Goal: Find specific page/section: Find specific page/section

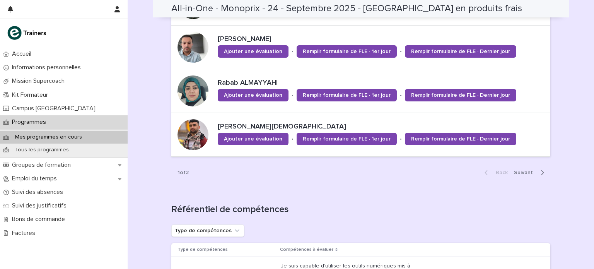
scroll to position [623, 0]
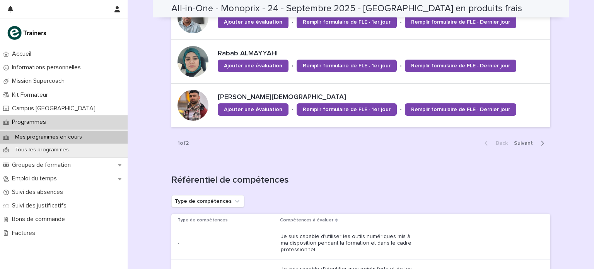
click at [530, 142] on span "Next" at bounding box center [526, 142] width 24 height 5
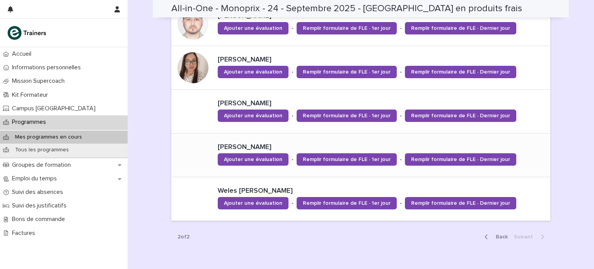
scroll to position [443, 0]
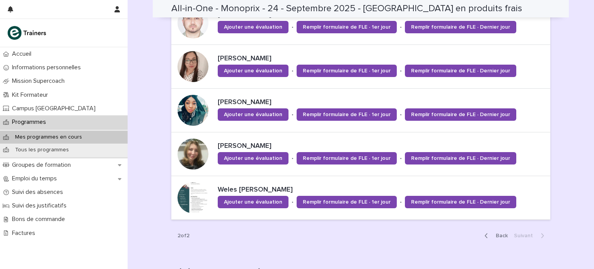
click at [498, 235] on span "Back" at bounding box center [499, 235] width 17 height 5
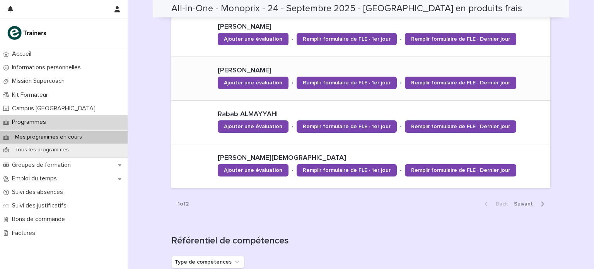
scroll to position [563, 0]
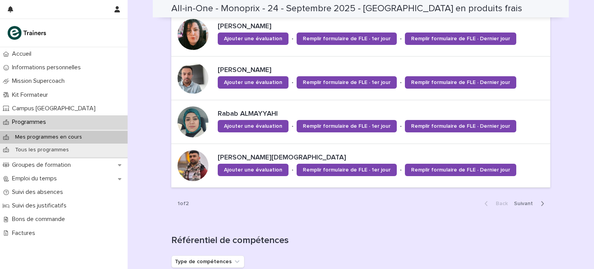
click at [525, 201] on span "Next" at bounding box center [526, 203] width 24 height 5
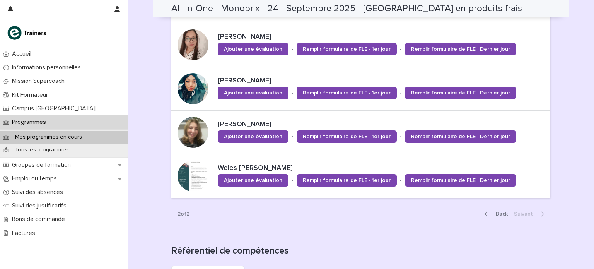
scroll to position [467, 0]
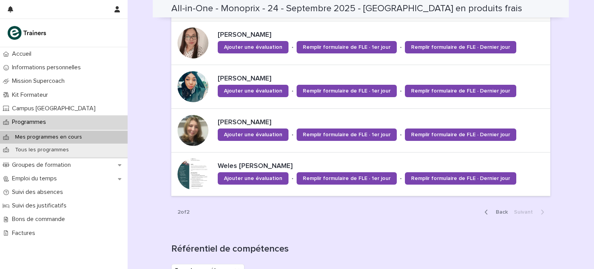
click at [492, 210] on span "Back" at bounding box center [499, 211] width 17 height 5
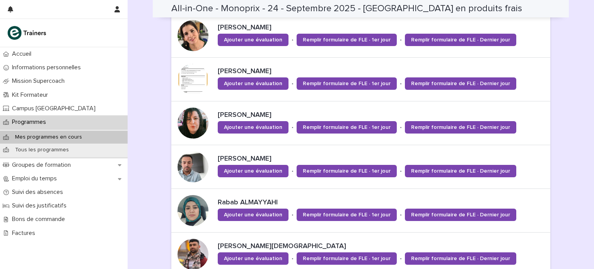
scroll to position [591, 0]
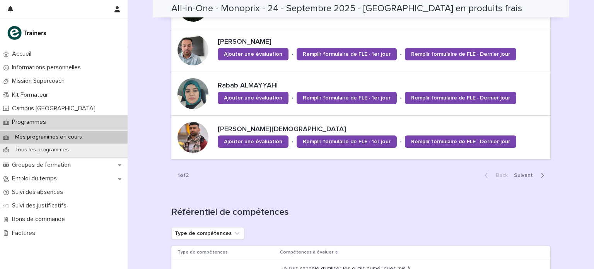
click at [521, 174] on span "Next" at bounding box center [526, 174] width 24 height 5
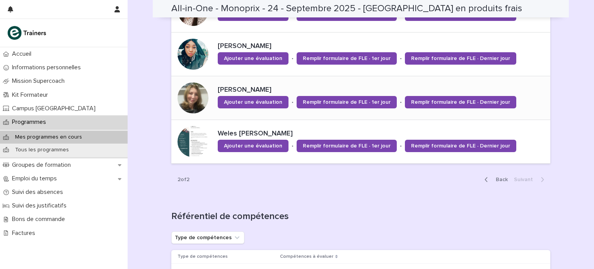
scroll to position [500, 0]
click at [495, 177] on span "Back" at bounding box center [499, 179] width 17 height 5
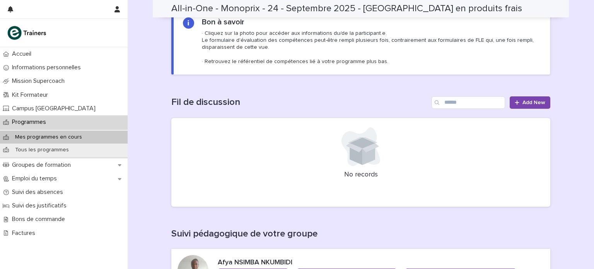
scroll to position [0, 0]
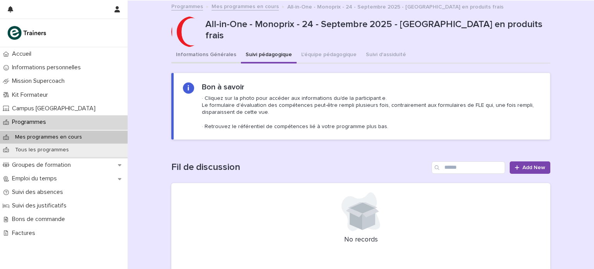
click at [215, 54] on button "Informations Générales" at bounding box center [206, 55] width 70 height 16
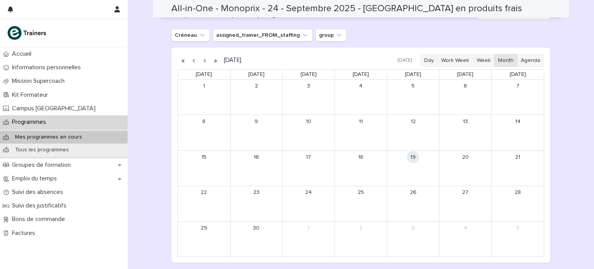
scroll to position [541, 0]
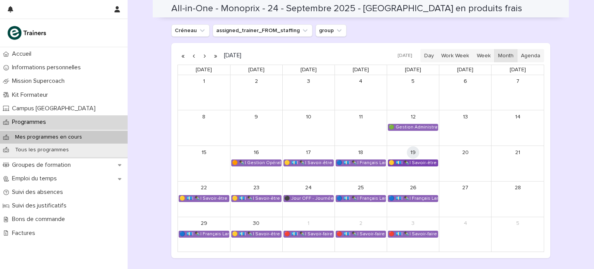
click at [415, 160] on div "🟡 💶| ✒️| Savoir-être métier - Mobilisation et valorisation de ses forces et tal…" at bounding box center [412, 163] width 49 height 6
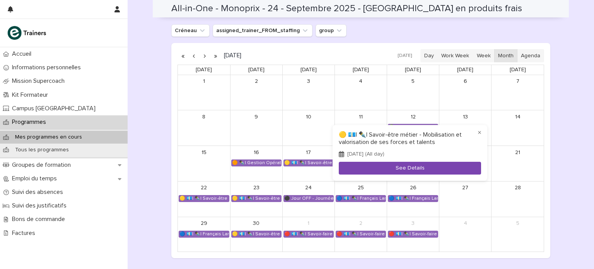
click at [409, 167] on button "See Details" at bounding box center [410, 168] width 142 height 13
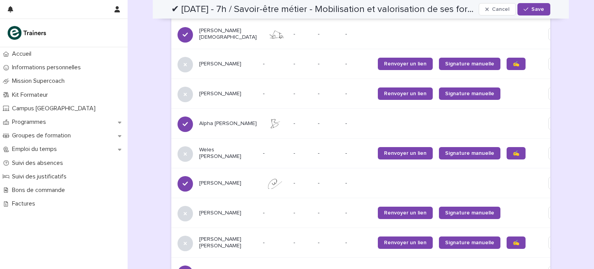
scroll to position [636, 0]
click at [507, 66] on link "✍️" at bounding box center [516, 64] width 19 height 12
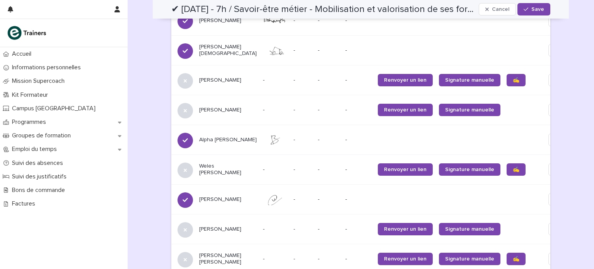
scroll to position [634, 0]
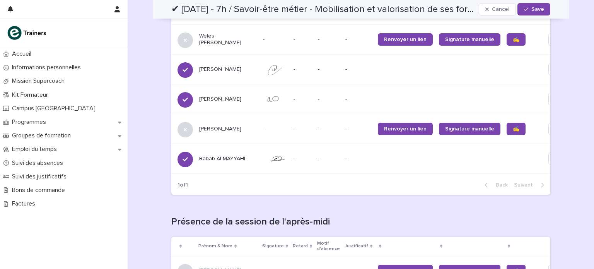
scroll to position [749, 0]
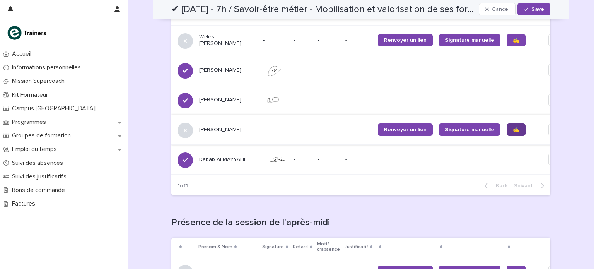
click at [513, 130] on span "✍️" at bounding box center [516, 129] width 7 height 5
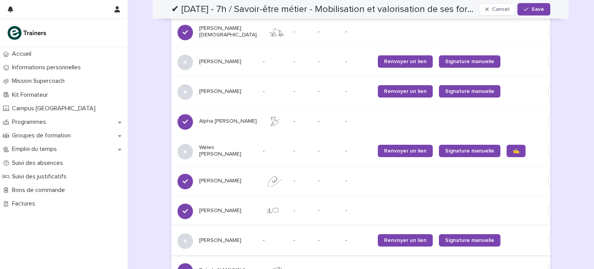
scroll to position [519, 0]
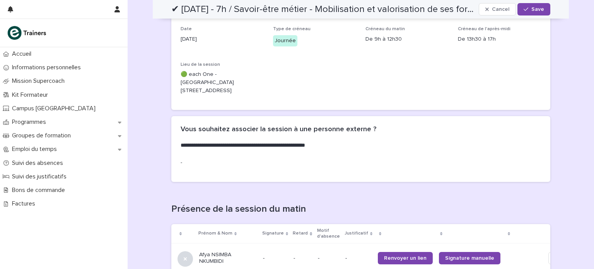
scroll to position [115, 0]
